Goal: Ask a question

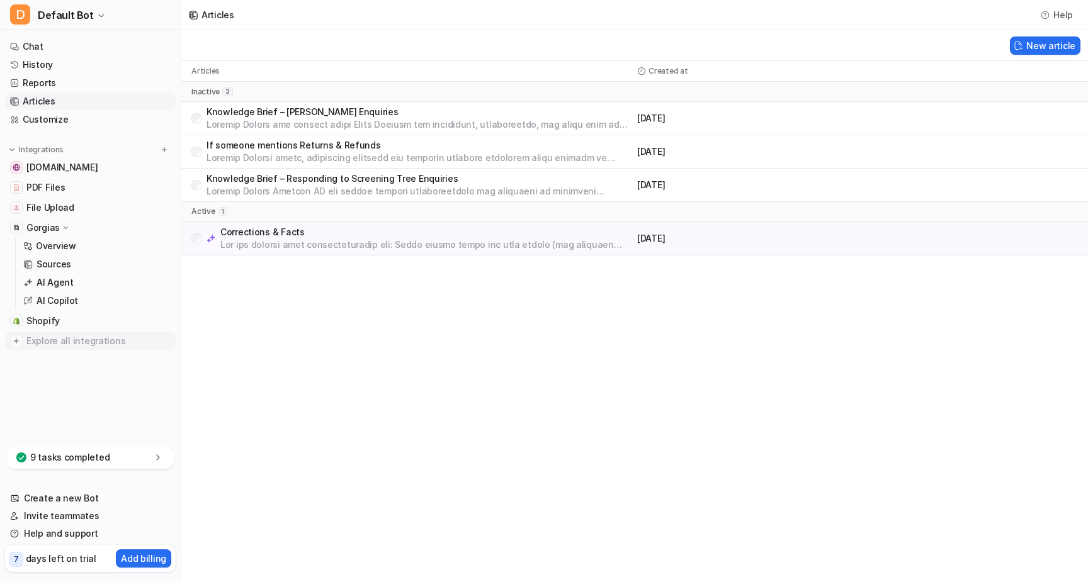
click at [85, 344] on span "Explore all integrations" at bounding box center [98, 341] width 144 height 20
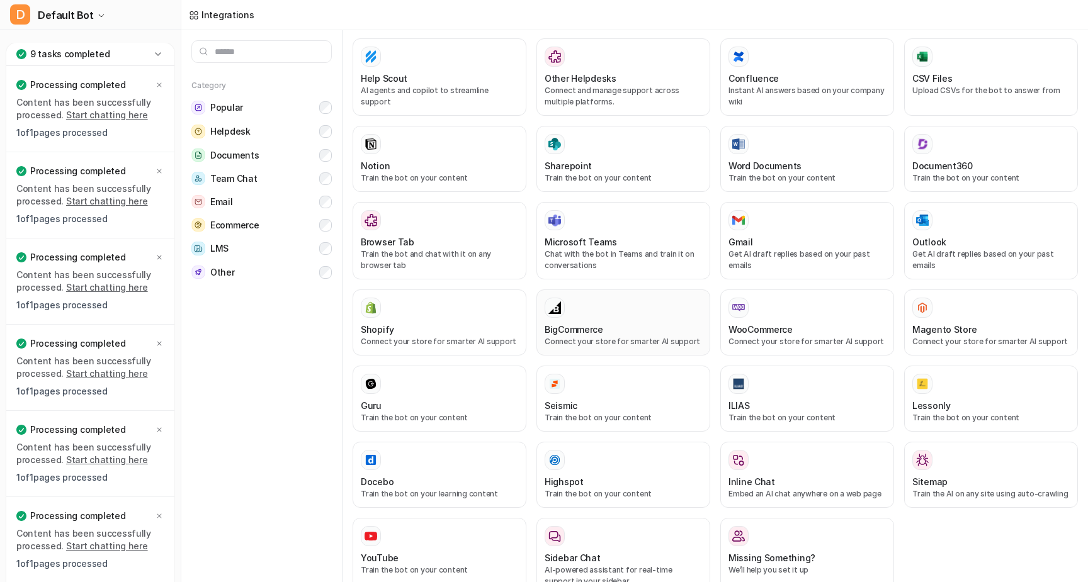
scroll to position [412, 0]
click at [613, 565] on p "AI-powered assistant for real-time support in your sidebar." at bounding box center [623, 576] width 157 height 23
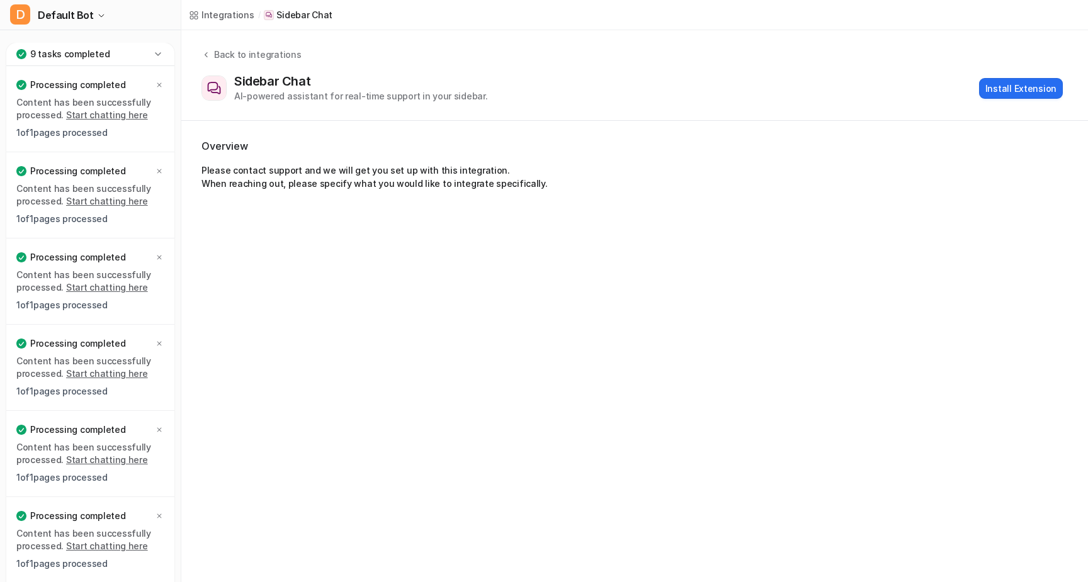
click at [149, 48] on div "9 tasks completed" at bounding box center [90, 54] width 168 height 23
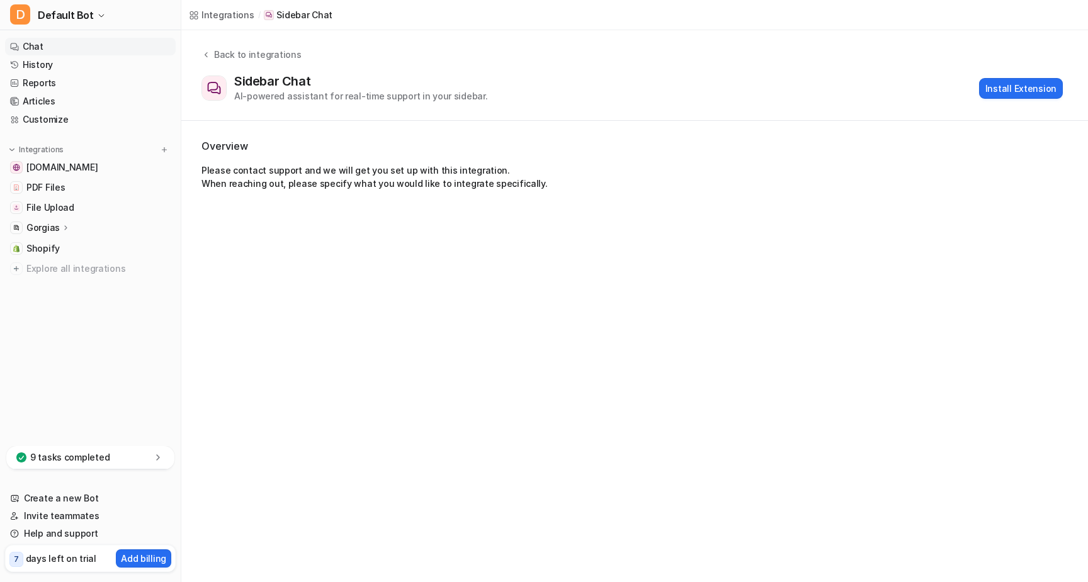
click at [55, 43] on link "Chat" at bounding box center [90, 47] width 171 height 18
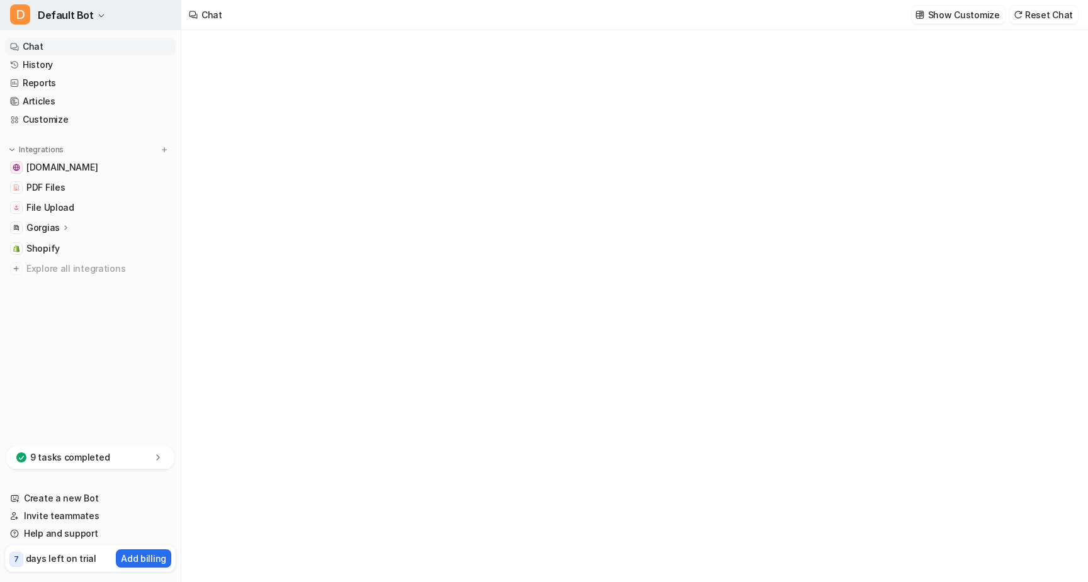
type textarea "**********"
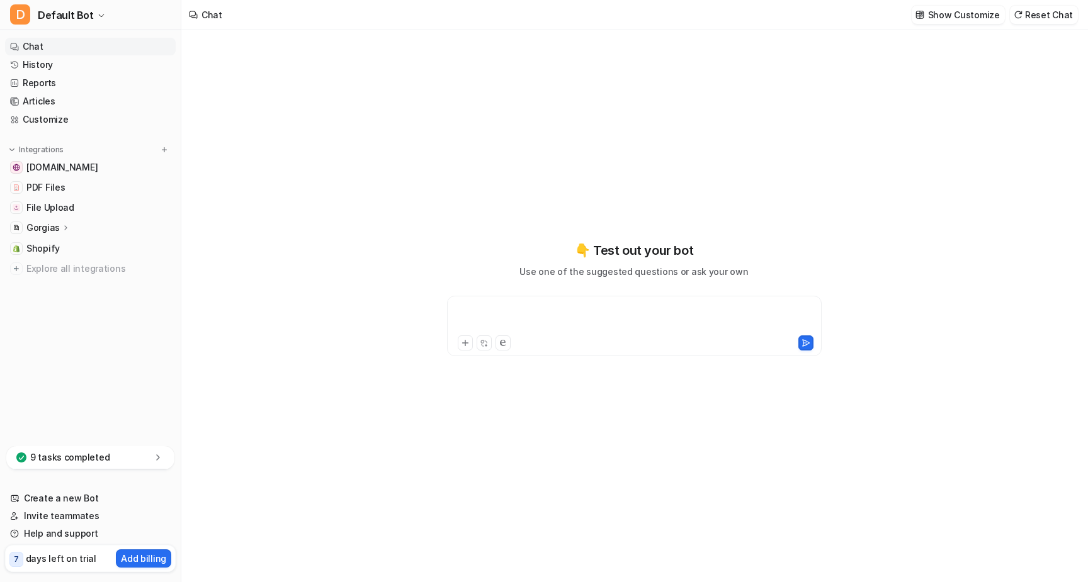
click at [580, 327] on div at bounding box center [634, 318] width 368 height 29
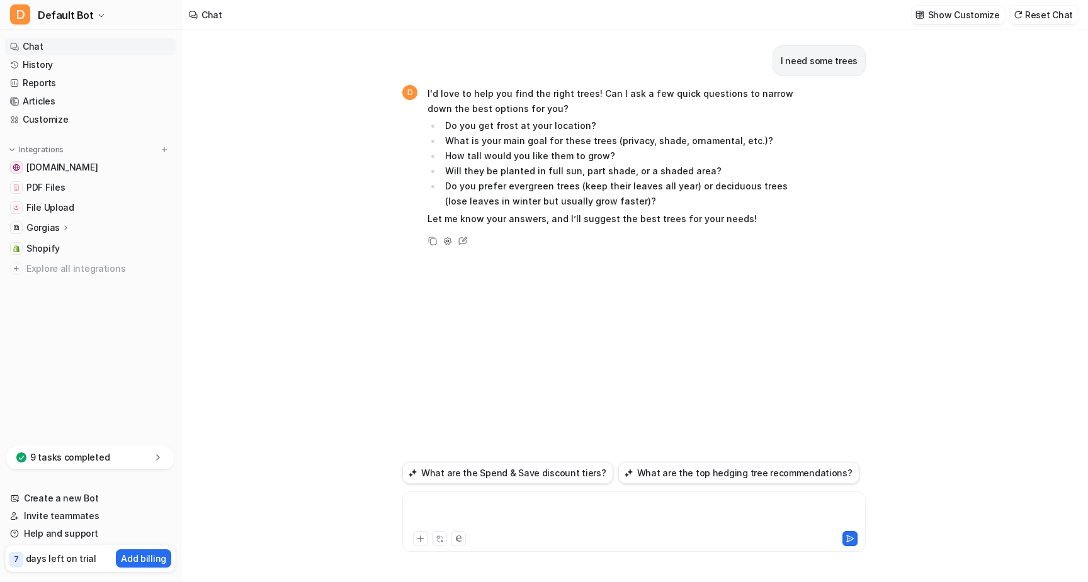
click at [470, 508] on div at bounding box center [633, 514] width 457 height 29
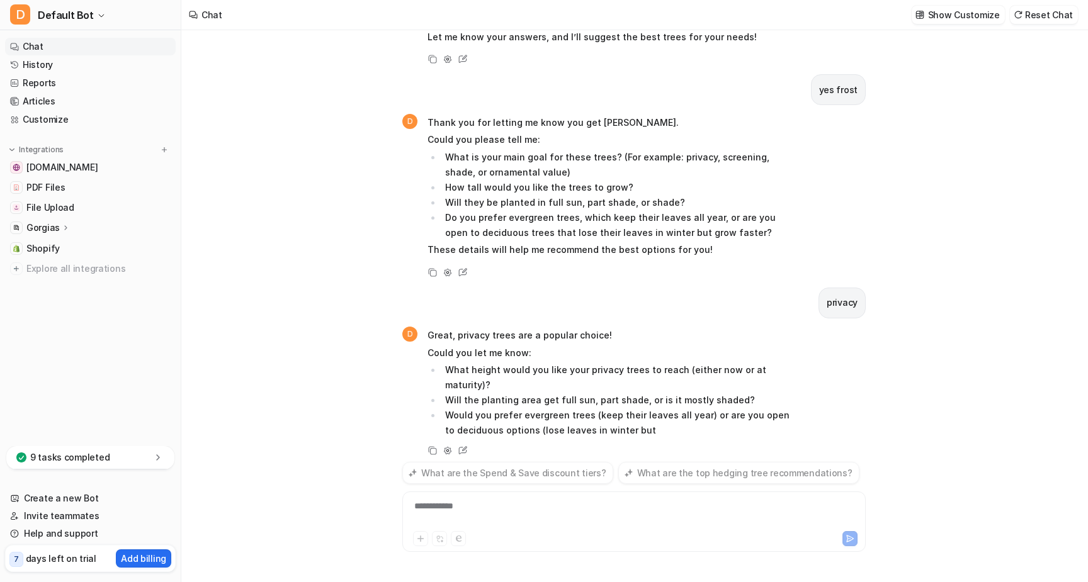
scroll to position [201, 0]
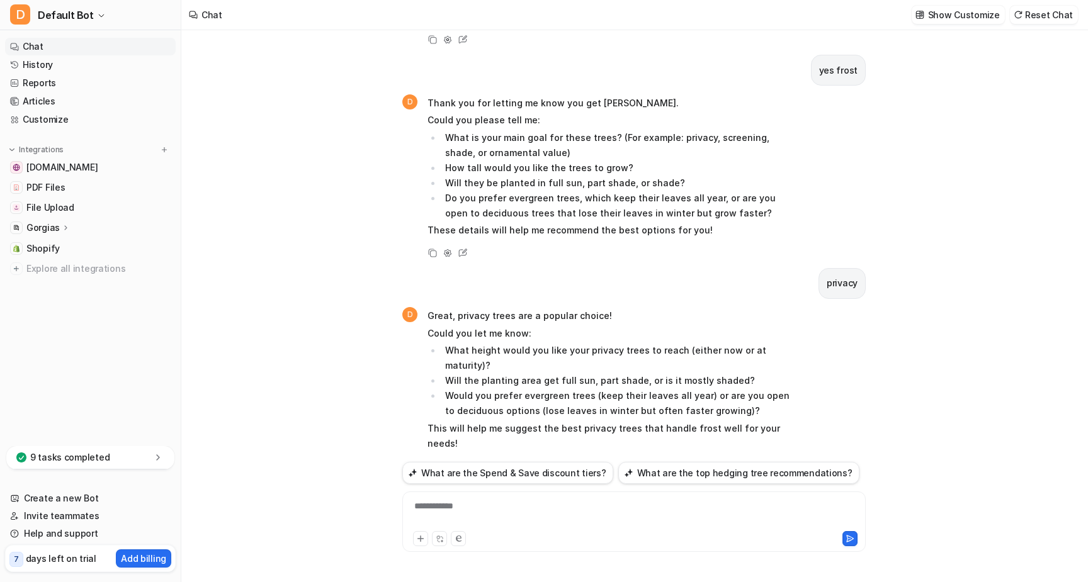
click at [500, 512] on div "**********" at bounding box center [633, 514] width 457 height 29
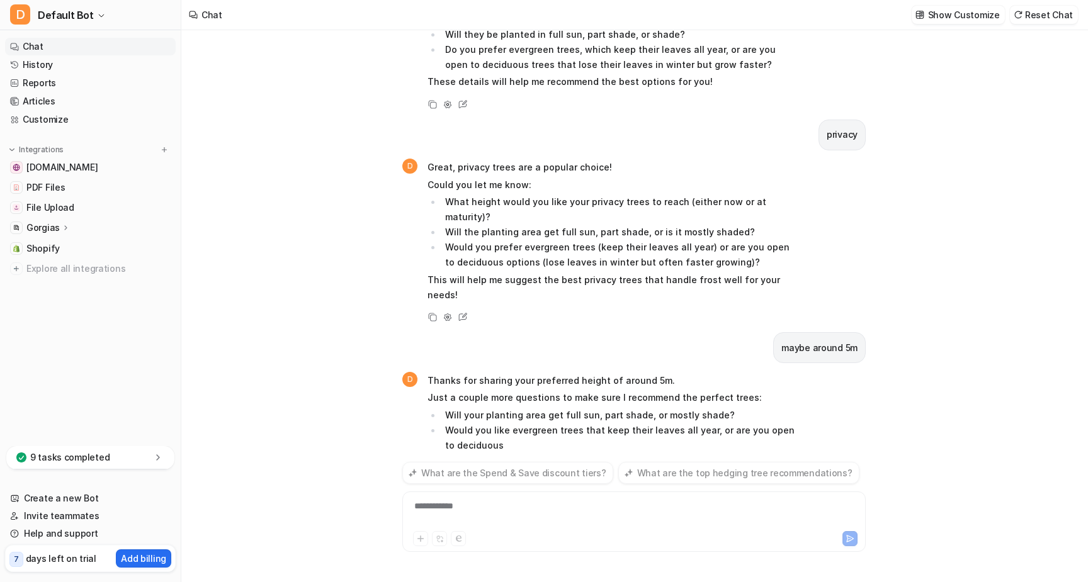
scroll to position [370, 0]
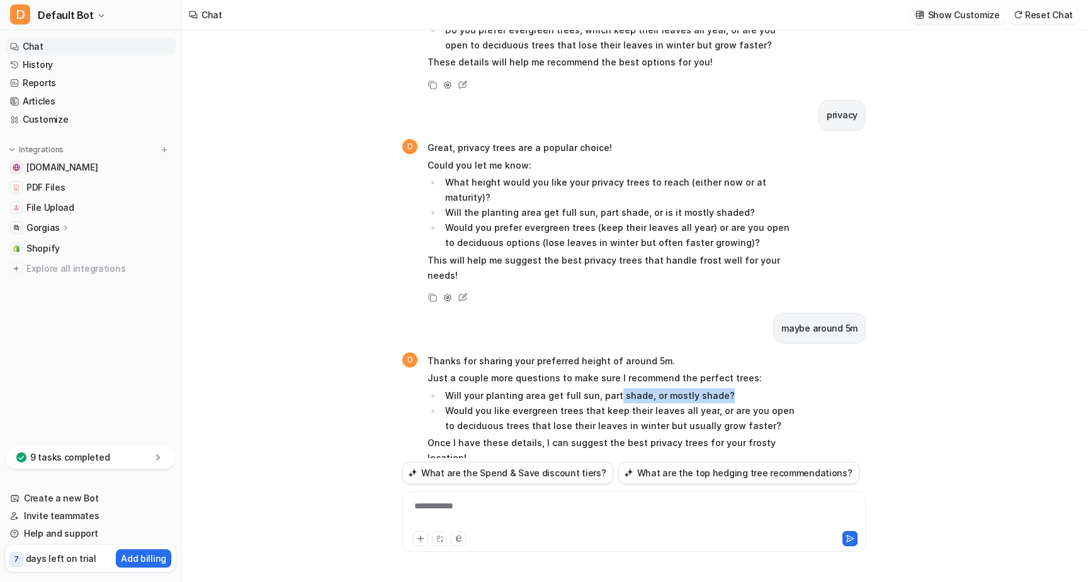
drag, startPoint x: 461, startPoint y: 372, endPoint x: 611, endPoint y: 366, distance: 150.0
click at [611, 388] on li "Will your planting area get full sun, part shade, or mostly shade?" at bounding box center [618, 395] width 354 height 15
